Goal: Task Accomplishment & Management: Manage account settings

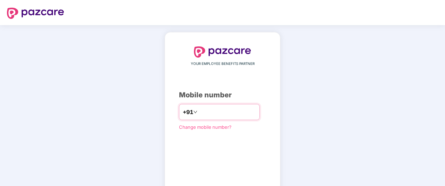
click at [199, 115] on input "number" at bounding box center [227, 111] width 57 height 11
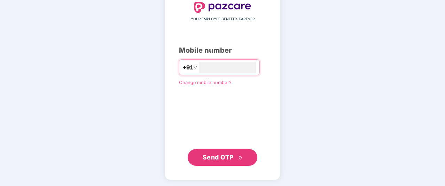
type input "**********"
click at [224, 157] on span "Send OTP" at bounding box center [218, 156] width 31 height 7
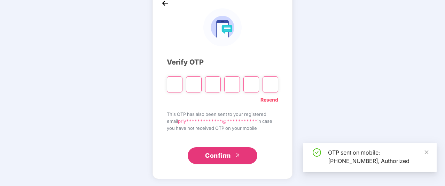
scroll to position [41, 0]
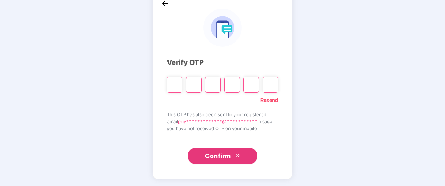
type input "*"
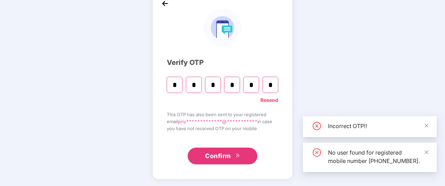
type input "*"
click at [215, 160] on button "Confirm" at bounding box center [223, 155] width 70 height 17
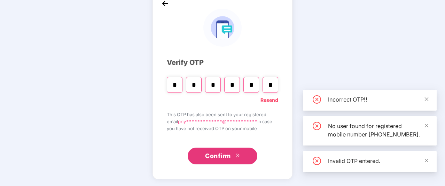
click at [214, 148] on button "Confirm" at bounding box center [223, 155] width 70 height 17
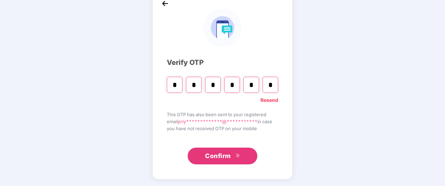
click at [212, 161] on button "Confirm" at bounding box center [223, 155] width 70 height 17
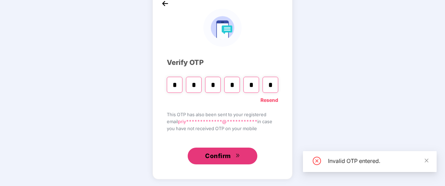
click at [221, 160] on span "Confirm" at bounding box center [218, 156] width 26 height 10
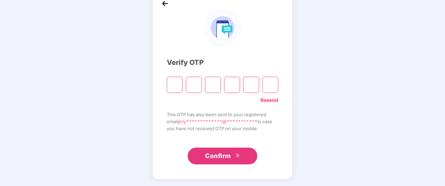
type input "*"
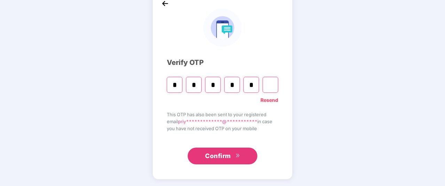
type input "*"
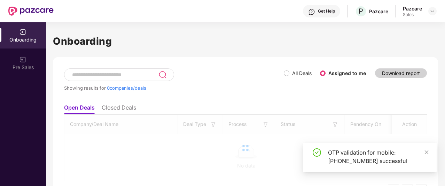
scroll to position [0, 0]
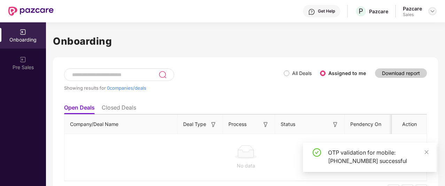
click at [433, 13] on img at bounding box center [433, 11] width 6 height 6
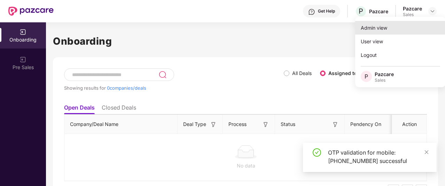
click at [392, 31] on div "Admin view" at bounding box center [400, 28] width 91 height 14
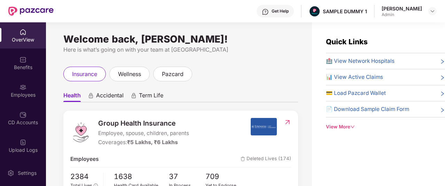
click at [276, 12] on div "Get Help" at bounding box center [280, 11] width 17 height 6
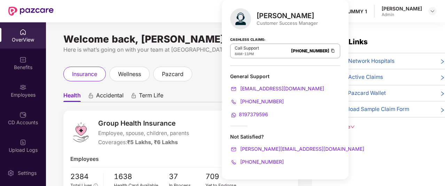
click at [202, 92] on ul "Health Accidental Term Life" at bounding box center [180, 95] width 235 height 14
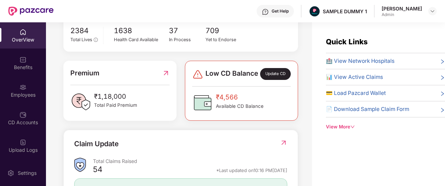
scroll to position [147, 0]
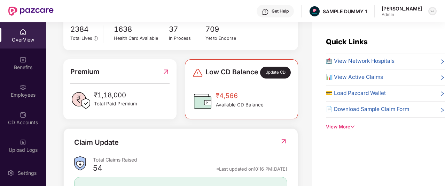
click at [431, 13] on img at bounding box center [433, 11] width 6 height 6
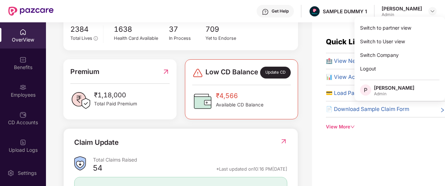
click at [300, 53] on div "Welcome back, [PERSON_NAME]! Here is what’s going on with your team at Pazcare …" at bounding box center [179, 108] width 266 height 172
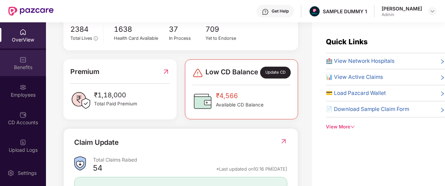
click at [31, 59] on div "Benefits" at bounding box center [23, 63] width 46 height 26
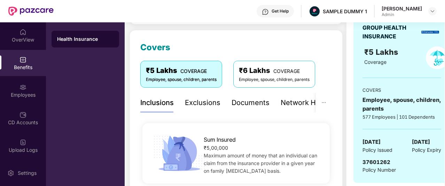
scroll to position [81, 0]
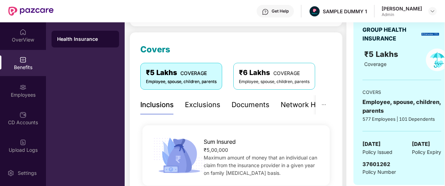
click at [249, 106] on div "Documents" at bounding box center [251, 104] width 38 height 11
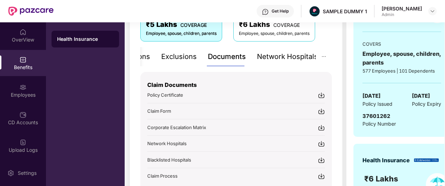
scroll to position [136, 0]
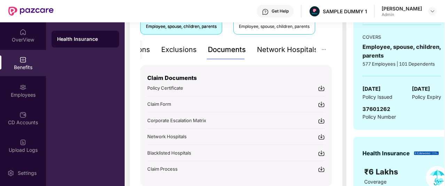
click at [283, 46] on div "Network Hospitals" at bounding box center [287, 49] width 61 height 11
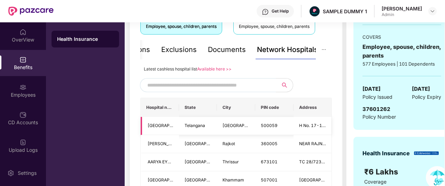
scroll to position [171, 0]
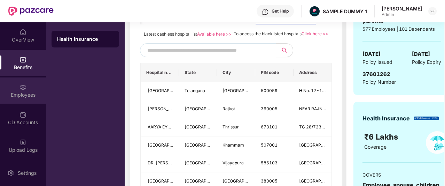
click at [24, 92] on div "Employees" at bounding box center [23, 94] width 46 height 7
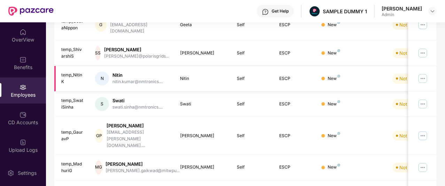
scroll to position [0, 0]
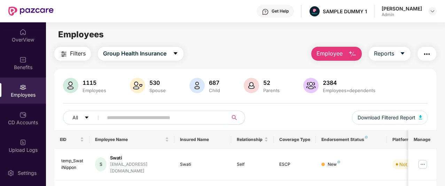
click at [330, 50] on span "Employee" at bounding box center [329, 53] width 26 height 9
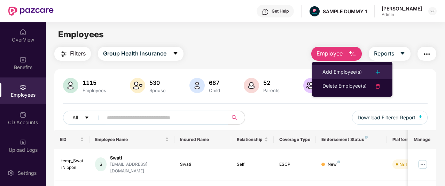
click at [339, 72] on div "Add Employee(s)" at bounding box center [341, 72] width 39 height 8
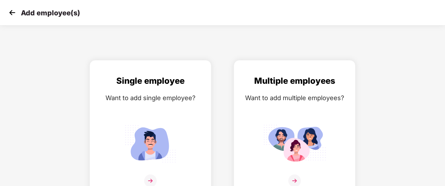
scroll to position [11, 0]
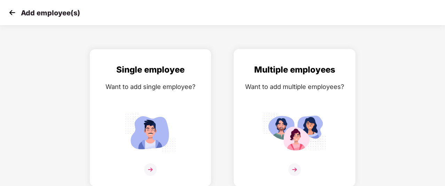
click at [295, 165] on img at bounding box center [294, 169] width 13 height 13
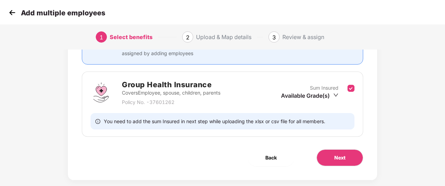
scroll to position [85, 0]
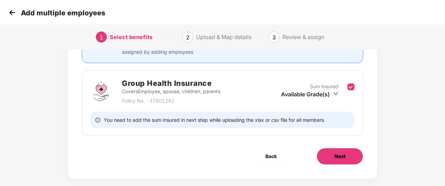
click at [321, 159] on button "Next" at bounding box center [339, 156] width 47 height 17
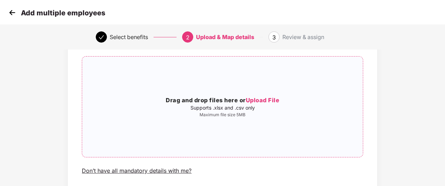
scroll to position [53, 0]
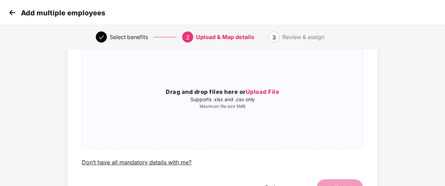
click at [14, 15] on img at bounding box center [12, 12] width 10 height 10
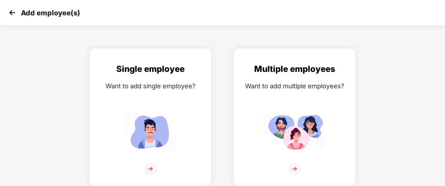
scroll to position [11, 0]
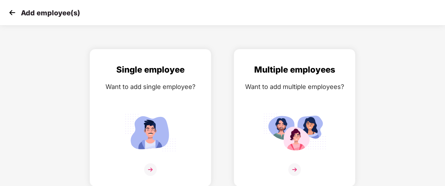
click at [14, 15] on img at bounding box center [12, 12] width 10 height 10
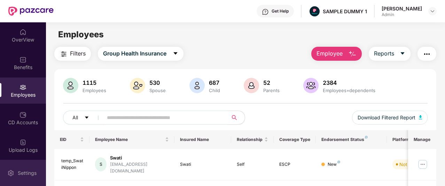
click at [27, 173] on div "Settings" at bounding box center [27, 172] width 23 height 7
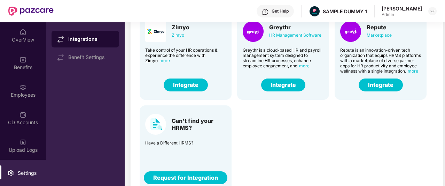
scroll to position [65, 0]
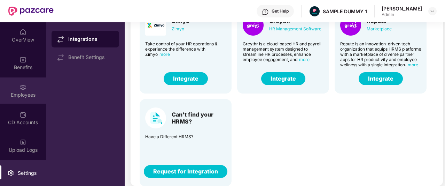
click at [24, 81] on div "Employees" at bounding box center [23, 90] width 46 height 26
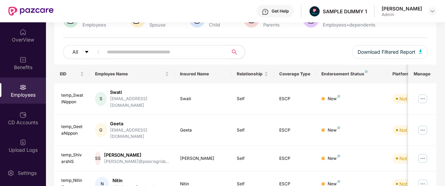
scroll to position [16, 0]
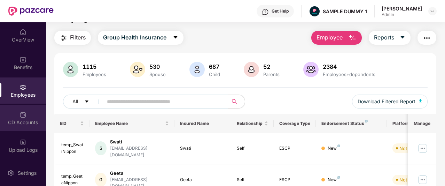
click at [36, 129] on div "CD Accounts" at bounding box center [23, 118] width 46 height 26
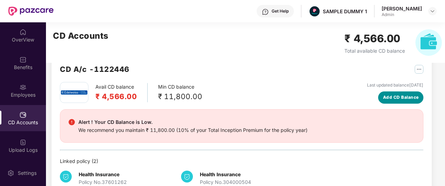
click at [384, 92] on button "Add CD Balance" at bounding box center [400, 97] width 45 height 12
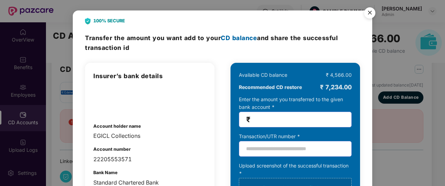
click at [369, 15] on img "Close" at bounding box center [369, 13] width 19 height 19
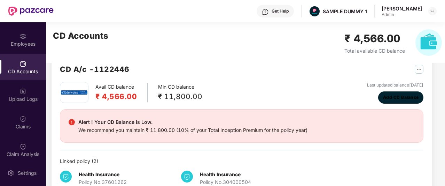
scroll to position [52, 0]
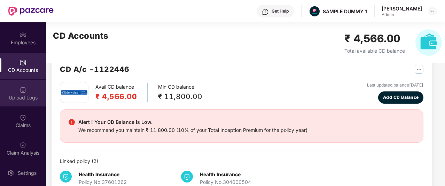
click at [21, 93] on img at bounding box center [22, 89] width 7 height 7
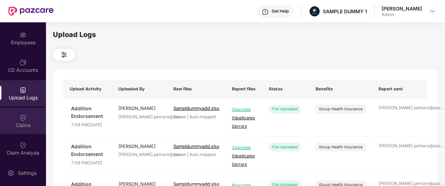
click at [22, 120] on img at bounding box center [22, 117] width 7 height 7
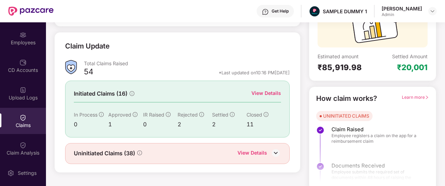
scroll to position [83, 0]
click at [264, 90] on div "View Details" at bounding box center [266, 93] width 30 height 8
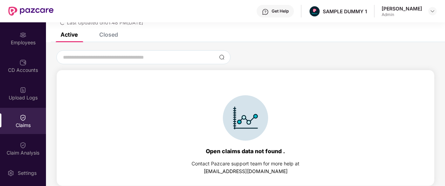
scroll to position [30, 0]
click at [112, 36] on div "Closed" at bounding box center [108, 34] width 19 height 7
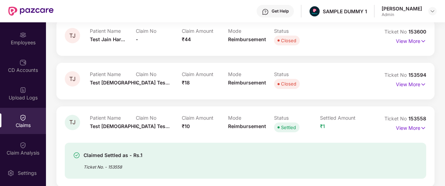
scroll to position [94, 0]
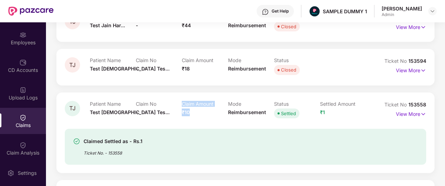
drag, startPoint x: 203, startPoint y: 108, endPoint x: 179, endPoint y: 110, distance: 24.1
click at [179, 110] on div "Patient Name Test Jain Tes... Claim No - Claim Amount ₹10 Mode Reimbursement St…" at bounding box center [228, 110] width 276 height 19
drag, startPoint x: 322, startPoint y: 110, endPoint x: 319, endPoint y: 110, distance: 3.5
click at [319, 110] on div "Patient Name Test Jain Tes... Claim No - Claim Amount ₹10 Mode Reimbursement St…" at bounding box center [228, 110] width 276 height 19
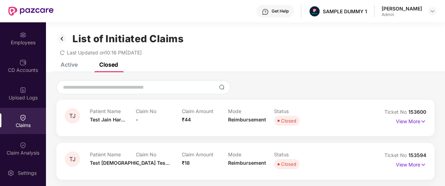
scroll to position [0, 0]
click at [432, 12] on img at bounding box center [433, 11] width 6 height 6
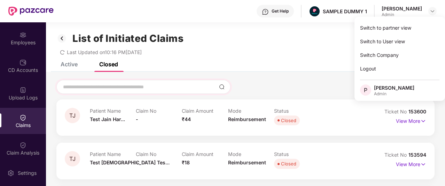
scroll to position [5, 0]
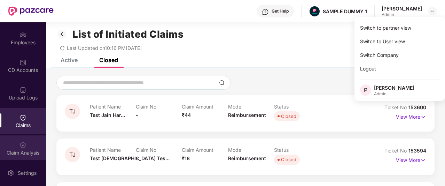
click at [28, 147] on div "Claim Analysis" at bounding box center [23, 148] width 46 height 26
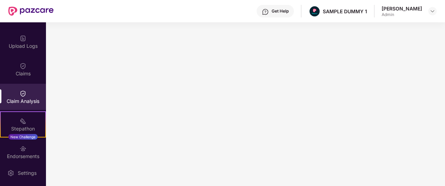
scroll to position [107, 0]
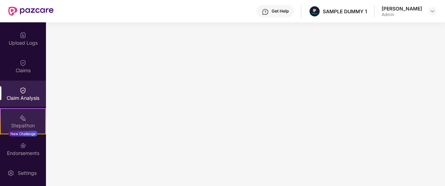
click at [35, 117] on div "Stepathon New Challenge" at bounding box center [23, 121] width 46 height 26
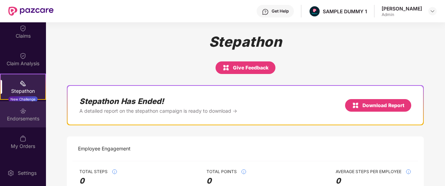
scroll to position [141, 0]
click at [28, 119] on div "Endorsements" at bounding box center [23, 118] width 46 height 7
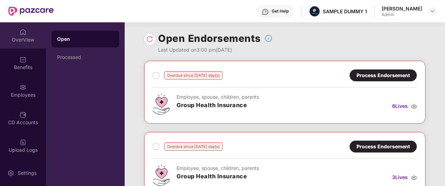
click at [26, 44] on div "OverView" at bounding box center [23, 35] width 46 height 26
